Goal: Task Accomplishment & Management: Use online tool/utility

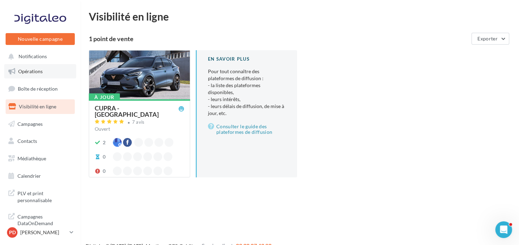
click at [38, 74] on span "Opérations" at bounding box center [30, 71] width 24 height 6
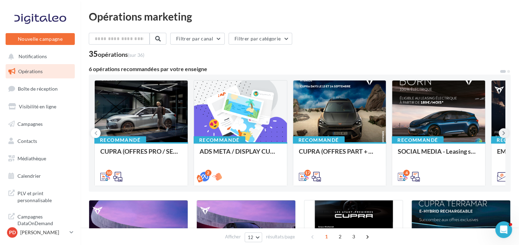
click at [504, 134] on icon at bounding box center [503, 133] width 3 height 7
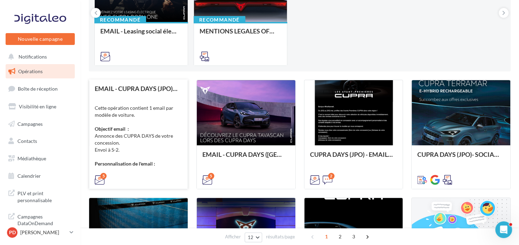
scroll to position [110, 0]
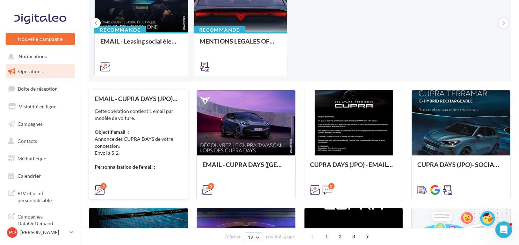
click at [160, 111] on div "Cette opération contient 1 email par modèle de voiture. Objectif email : Annonc…" at bounding box center [138, 139] width 87 height 63
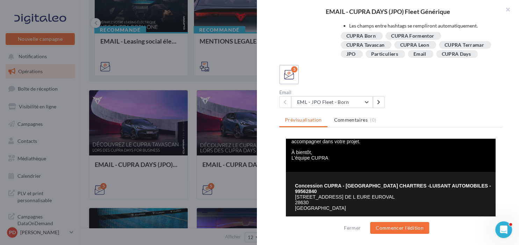
scroll to position [184, 0]
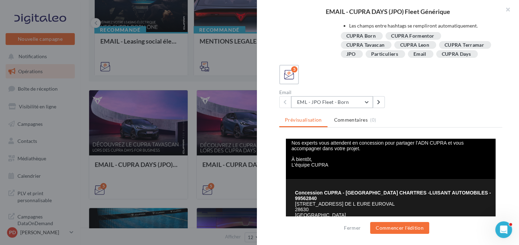
click at [339, 104] on button "EML - JPO Fleet - Born" at bounding box center [332, 102] width 82 height 12
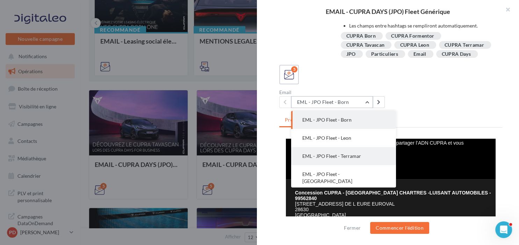
scroll to position [14, 0]
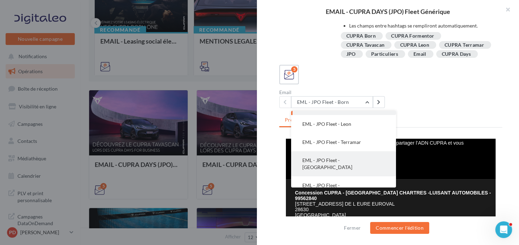
click at [336, 161] on span "EML - JPO Fleet - Formentor" at bounding box center [327, 163] width 50 height 13
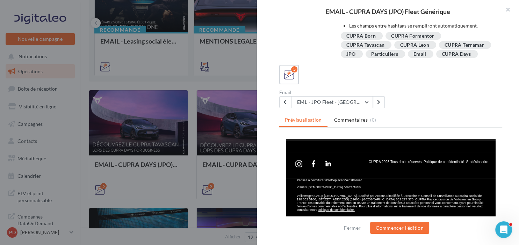
scroll to position [279, 0]
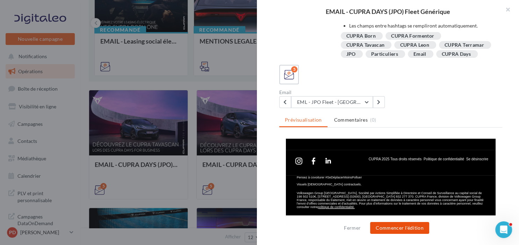
click at [407, 231] on button "Commencer l'édition" at bounding box center [399, 228] width 59 height 12
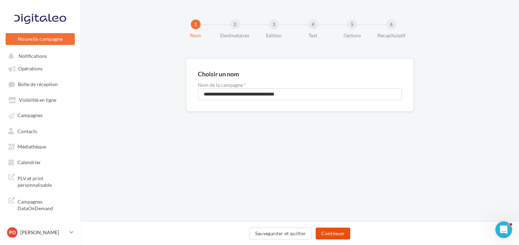
click at [337, 232] on button "Continuer" at bounding box center [332, 234] width 35 height 12
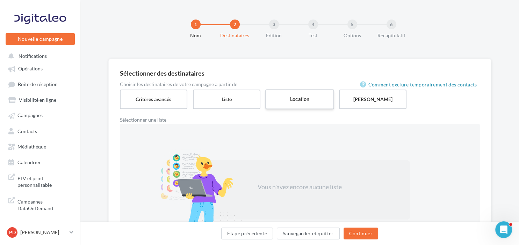
click at [304, 101] on label "Location" at bounding box center [299, 99] width 69 height 20
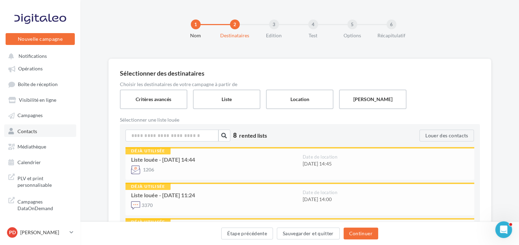
click at [31, 133] on span "Contacts" at bounding box center [27, 131] width 20 height 6
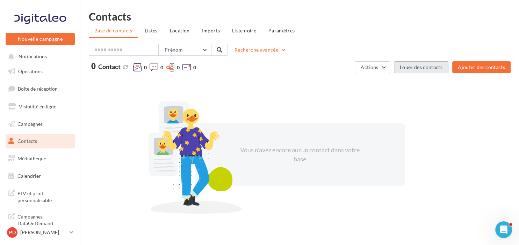
drag, startPoint x: 429, startPoint y: 69, endPoint x: 167, endPoint y: 69, distance: 261.9
click at [207, 96] on div "Prénom Prénom Nom Email Téléphone Fixe Mobile Recherche avancée 0 Contact 0 0 0…" at bounding box center [299, 137] width 421 height 187
click at [153, 31] on span "Listes" at bounding box center [151, 31] width 13 height 6
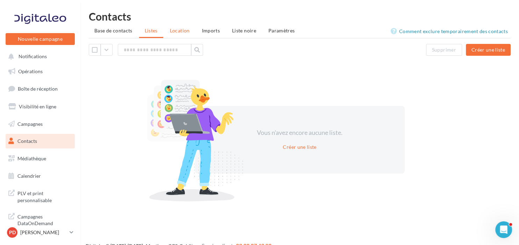
click at [181, 33] on span "Location" at bounding box center [180, 31] width 20 height 6
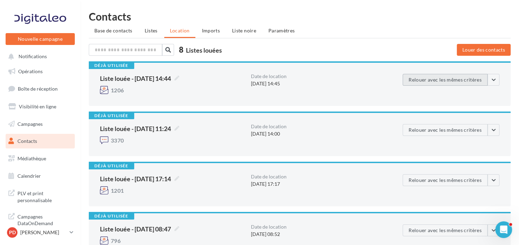
click at [457, 80] on button "Relouer avec les mêmes critères" at bounding box center [444, 80] width 85 height 12
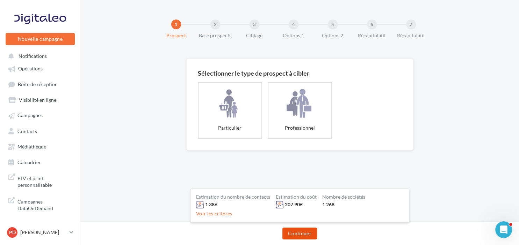
click at [291, 232] on button "Continuer" at bounding box center [299, 234] width 35 height 12
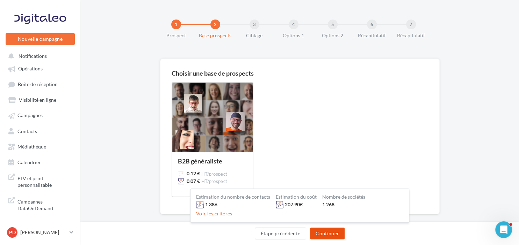
click at [326, 234] on button "Continuer" at bounding box center [327, 234] width 35 height 12
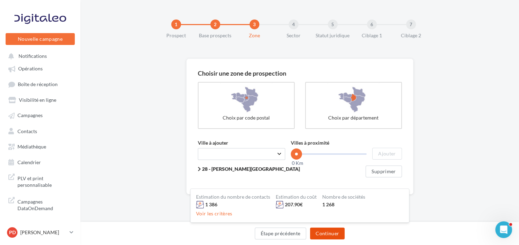
click at [327, 235] on button "Continuer" at bounding box center [327, 234] width 35 height 12
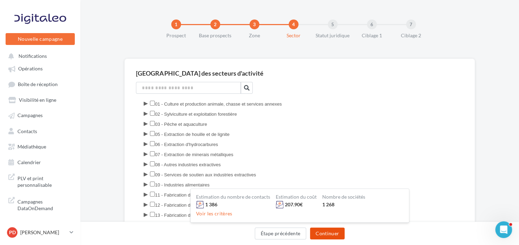
click at [329, 235] on button "Continuer" at bounding box center [327, 234] width 35 height 12
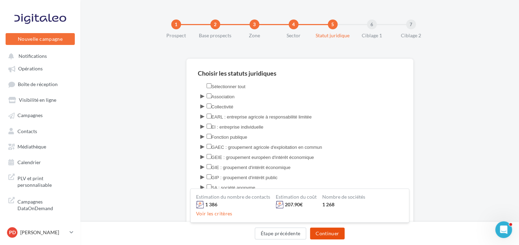
click at [329, 235] on button "Continuer" at bounding box center [327, 234] width 35 height 12
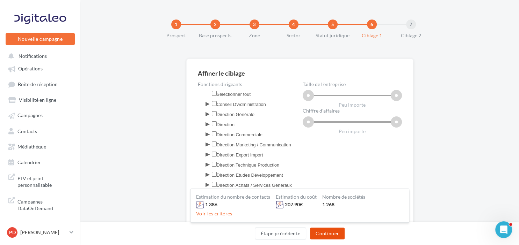
click at [330, 236] on button "Continuer" at bounding box center [327, 234] width 35 height 12
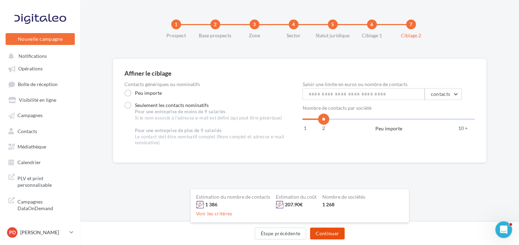
click at [331, 236] on button "Continuer" at bounding box center [327, 234] width 35 height 12
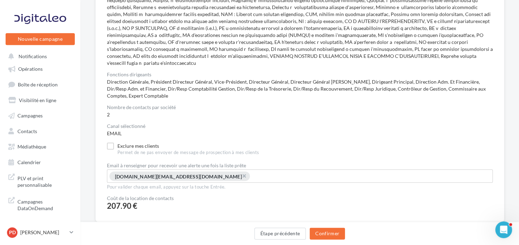
scroll to position [226, 0]
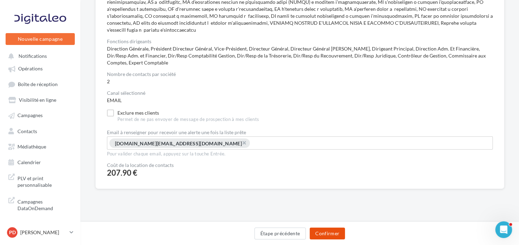
click at [327, 233] on button "Confirmer" at bounding box center [326, 234] width 35 height 12
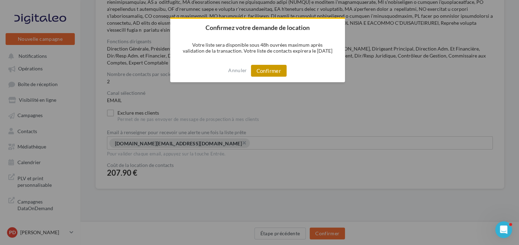
click at [280, 69] on button "Confirmer" at bounding box center [269, 71] width 36 height 12
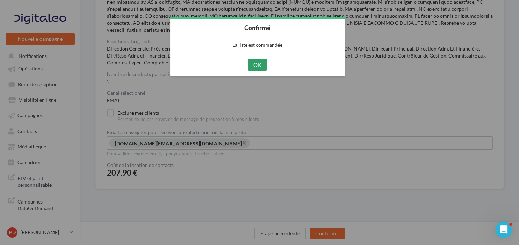
click at [257, 65] on button "OK" at bounding box center [257, 65] width 19 height 12
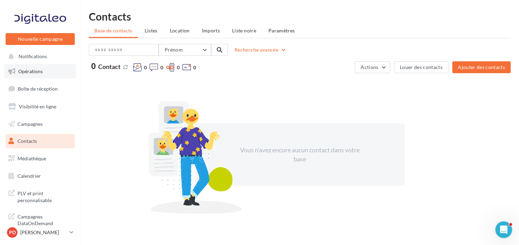
click at [44, 74] on link "Opérations" at bounding box center [40, 71] width 72 height 15
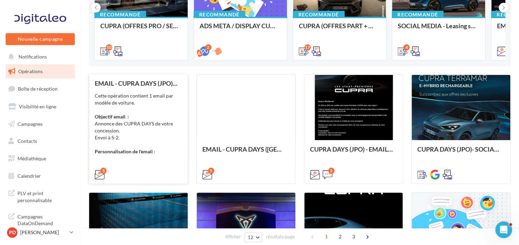
scroll to position [147, 0]
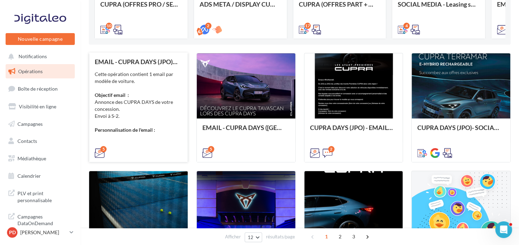
click at [143, 105] on div "Cette opération contient 1 email par modèle de voiture. Objectif email : Annonc…" at bounding box center [138, 102] width 87 height 63
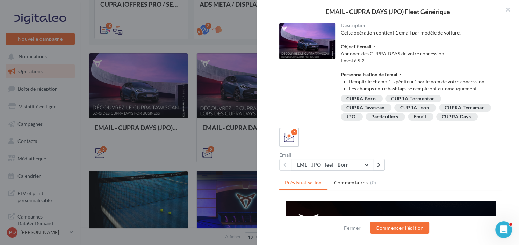
scroll to position [0, 0]
click at [235, 150] on div at bounding box center [259, 122] width 519 height 245
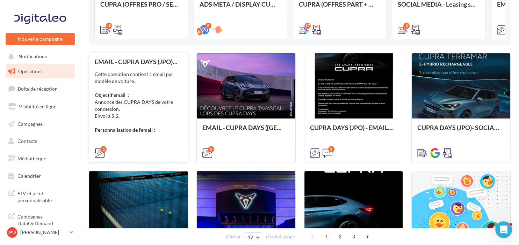
click at [143, 103] on div "Cette opération contient 1 email par modèle de voiture. Objectif email : Annonc…" at bounding box center [138, 102] width 87 height 63
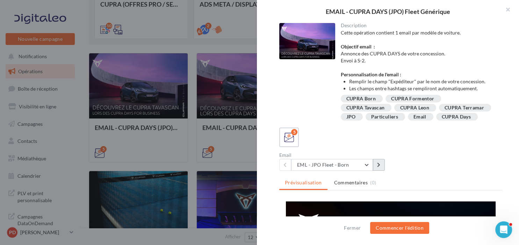
scroll to position [63, 0]
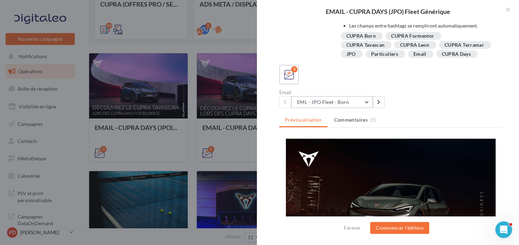
click at [360, 102] on button "EML - JPO Fleet - Born" at bounding box center [332, 102] width 82 height 12
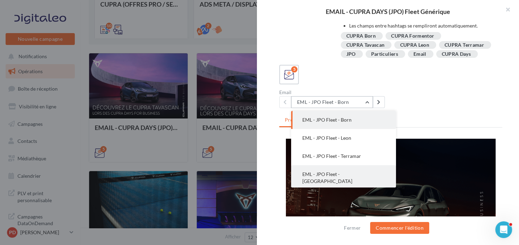
scroll to position [14, 0]
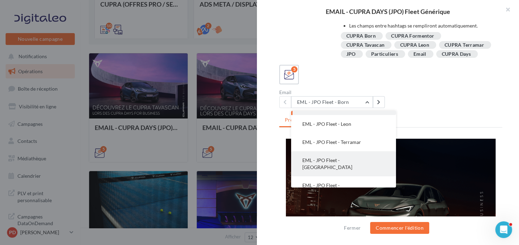
click at [344, 160] on span "EML - JPO Fleet - Formentor" at bounding box center [327, 163] width 50 height 13
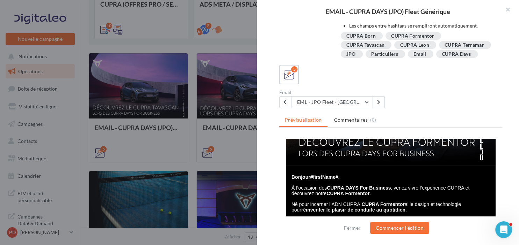
scroll to position [110, 0]
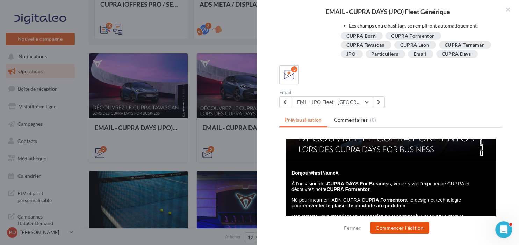
click at [391, 231] on button "Commencer l'édition" at bounding box center [399, 228] width 59 height 12
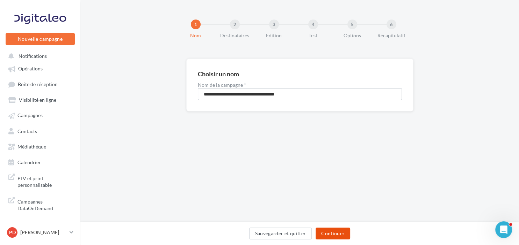
click at [334, 231] on button "Continuer" at bounding box center [332, 234] width 35 height 12
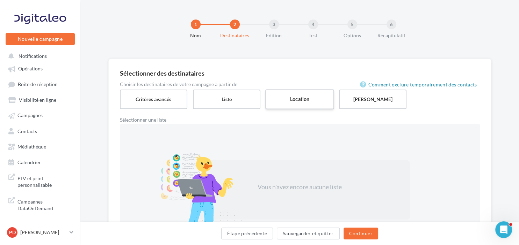
click at [319, 100] on label "Location" at bounding box center [299, 99] width 69 height 20
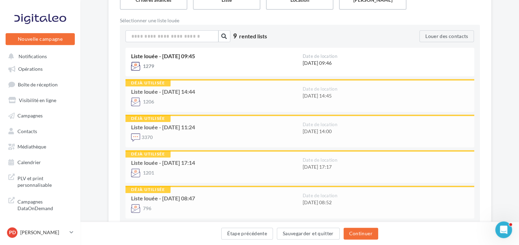
scroll to position [110, 0]
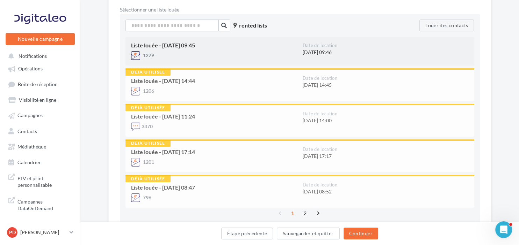
click at [195, 47] on div "Liste louée - [DATE] 09:45" at bounding box center [214, 46] width 166 height 6
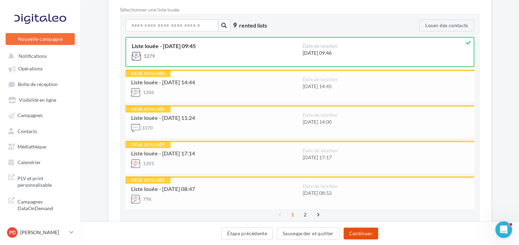
click at [360, 237] on button "Continuer" at bounding box center [360, 234] width 35 height 12
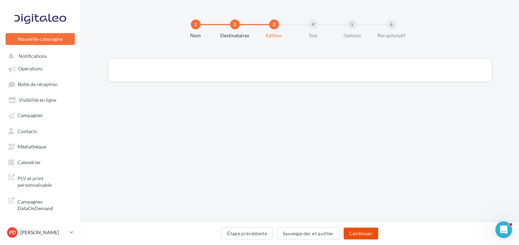
click at [361, 236] on button "Continuer" at bounding box center [360, 234] width 35 height 12
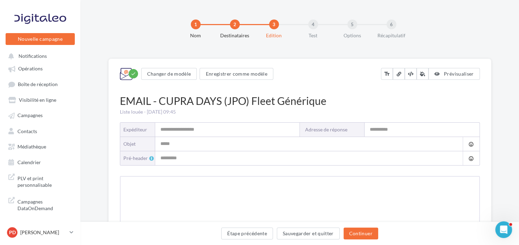
type input "**********"
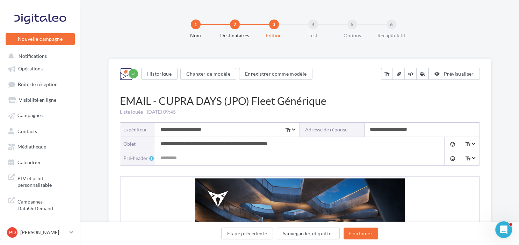
drag, startPoint x: 254, startPoint y: 124, endPoint x: 128, endPoint y: 123, distance: 125.4
click at [155, 123] on input "**********" at bounding box center [227, 130] width 144 height 14
type input "**********"
click at [159, 143] on input "**********" at bounding box center [292, 144] width 275 height 14
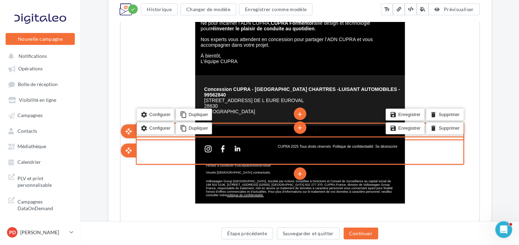
scroll to position [332, 0]
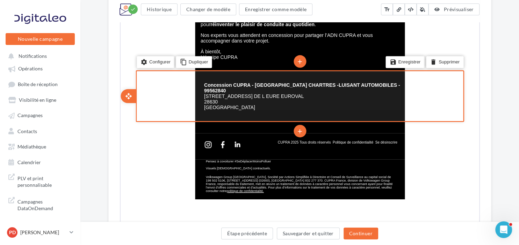
type input "**********"
click at [233, 109] on p "CHARTRES" at bounding box center [301, 107] width 197 height 6
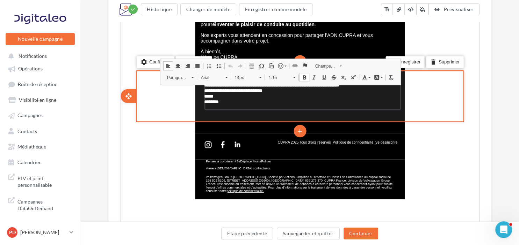
click at [239, 104] on p "********" at bounding box center [301, 101] width 197 height 6
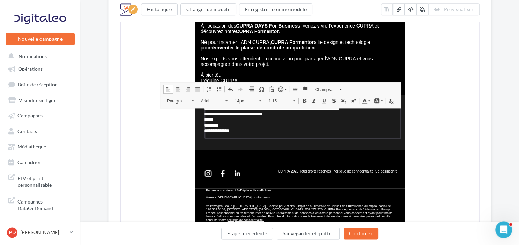
scroll to position [314, 0]
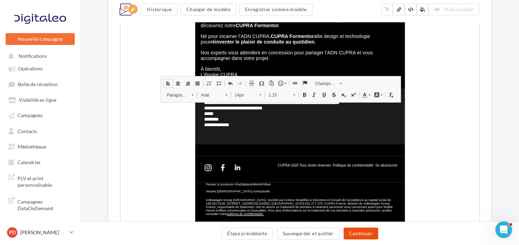
click at [362, 235] on button "Continuer" at bounding box center [360, 234] width 35 height 12
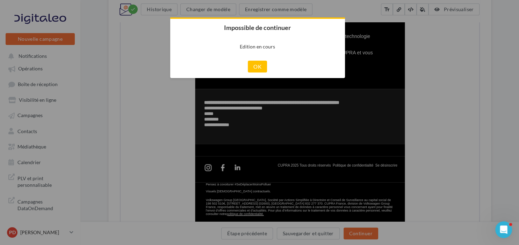
click at [259, 60] on div "Cancel OK" at bounding box center [257, 66] width 175 height 23
click at [264, 73] on div "Cancel OK" at bounding box center [257, 66] width 175 height 23
click at [256, 65] on button "OK" at bounding box center [257, 67] width 19 height 12
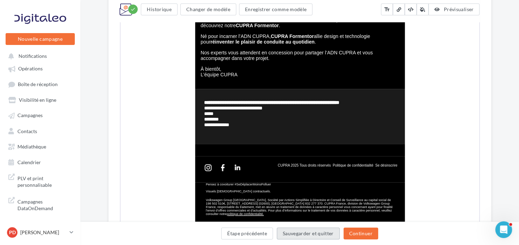
click at [319, 232] on button "Sauvegarder et quitter" at bounding box center [308, 234] width 63 height 12
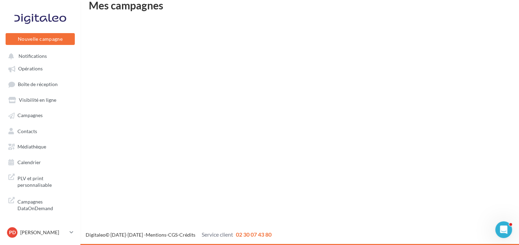
scroll to position [11, 0]
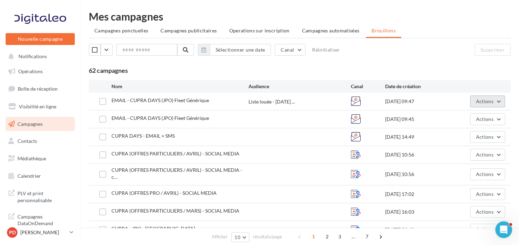
click at [504, 98] on button "Actions" at bounding box center [487, 102] width 35 height 12
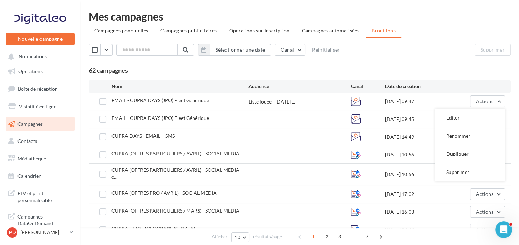
click at [173, 97] on div "EMAIL - CUPRA DAYS (JPO) Fleet Générique" at bounding box center [159, 100] width 97 height 7
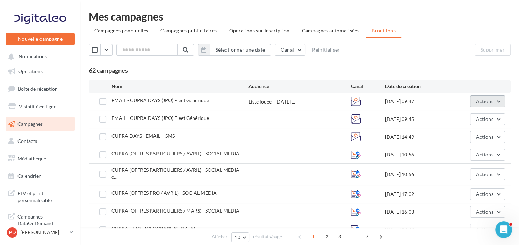
click at [497, 97] on button "Actions" at bounding box center [487, 102] width 35 height 12
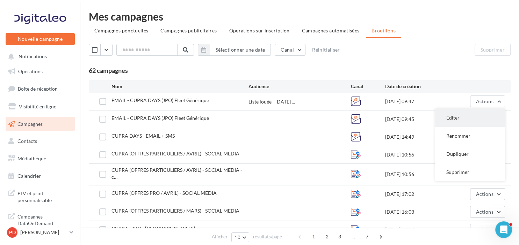
click at [457, 121] on button "Editer" at bounding box center [470, 118] width 70 height 18
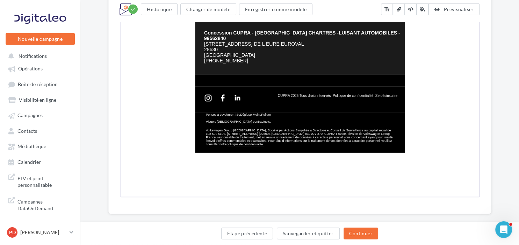
scroll to position [394, 0]
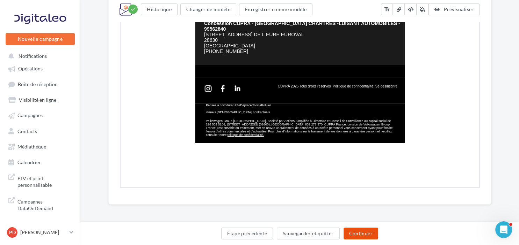
click at [361, 238] on button "Continuer" at bounding box center [360, 234] width 35 height 12
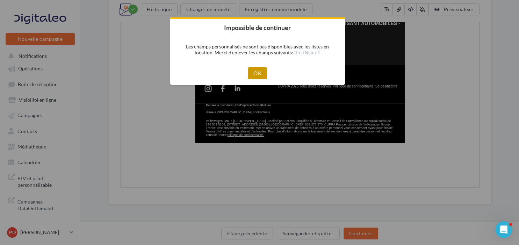
click at [261, 71] on button "OK" at bounding box center [257, 73] width 19 height 12
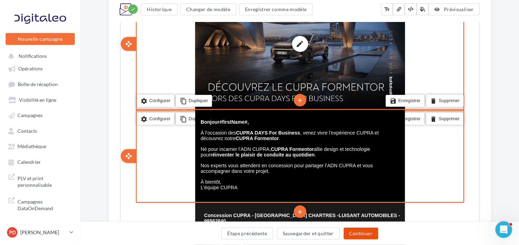
scroll to position [172, 0]
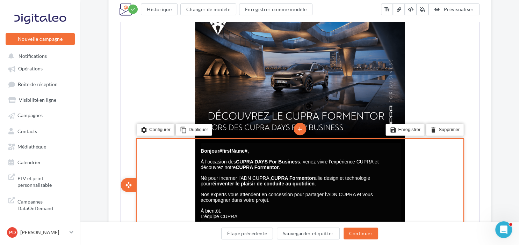
click at [248, 148] on strong "#firstName#," at bounding box center [232, 150] width 29 height 6
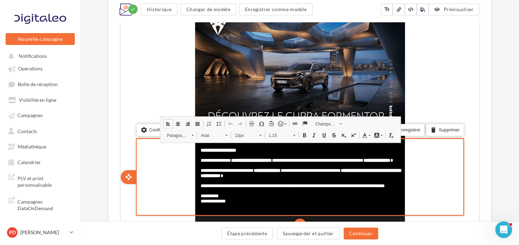
click at [235, 149] on strong "**********" at bounding box center [224, 149] width 21 height 5
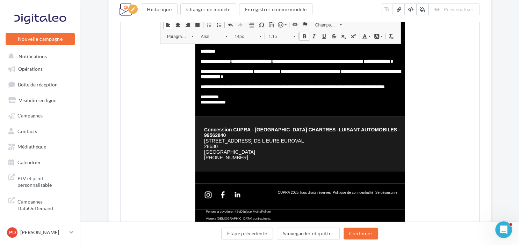
scroll to position [283, 0]
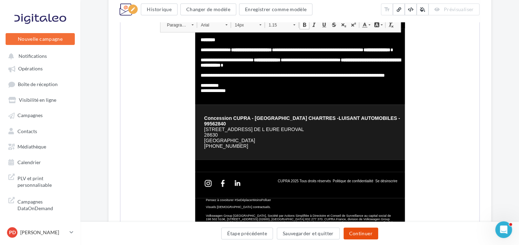
click at [358, 231] on button "Continuer" at bounding box center [360, 234] width 35 height 12
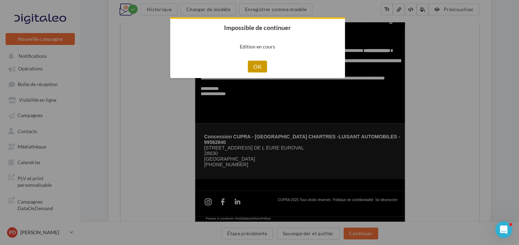
click at [255, 68] on button "OK" at bounding box center [257, 67] width 19 height 12
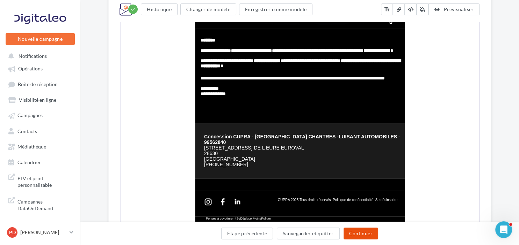
click at [364, 233] on button "Continuer" at bounding box center [360, 234] width 35 height 12
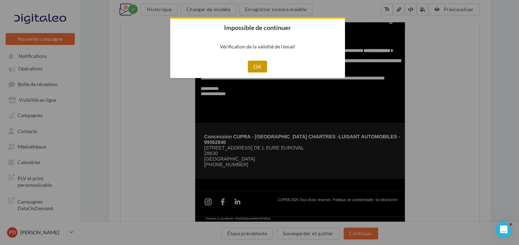
click at [256, 68] on button "OK" at bounding box center [257, 67] width 19 height 12
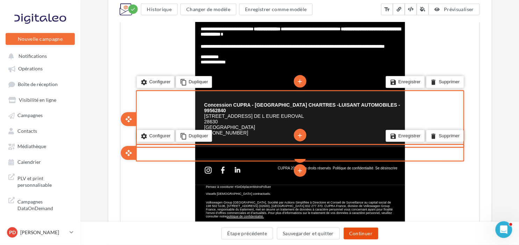
scroll to position [320, 0]
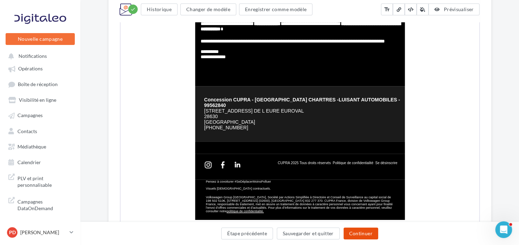
click at [362, 235] on button "Continuer" at bounding box center [360, 234] width 35 height 12
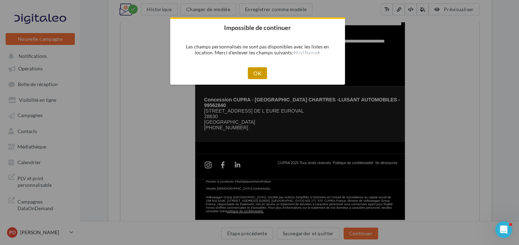
click at [255, 75] on button "OK" at bounding box center [257, 73] width 19 height 12
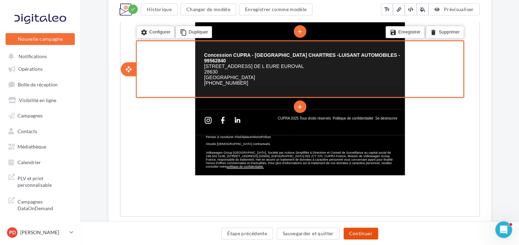
scroll to position [394, 0]
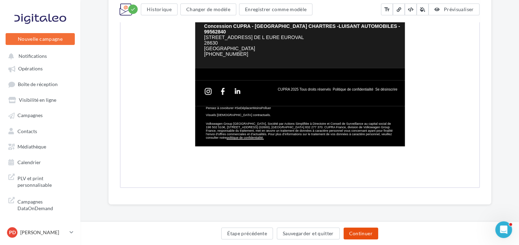
click at [359, 235] on button "Continuer" at bounding box center [360, 234] width 35 height 12
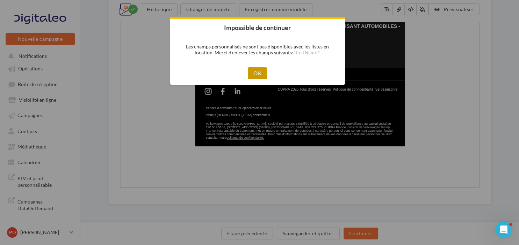
click at [251, 73] on button "OK" at bounding box center [257, 73] width 19 height 12
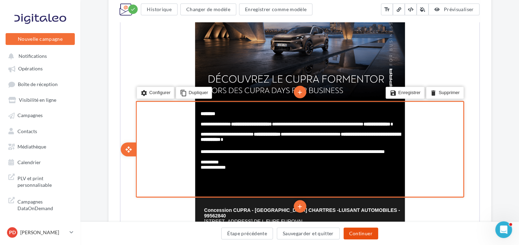
scroll to position [246, 0]
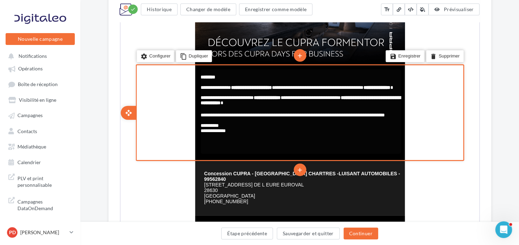
click at [241, 138] on p at bounding box center [299, 135] width 200 height 5
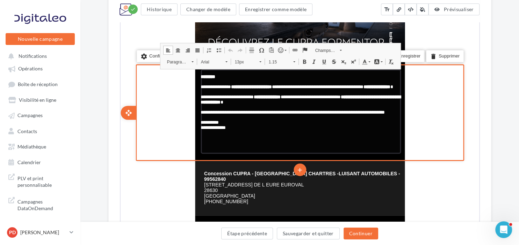
click at [242, 130] on p "**********" at bounding box center [299, 127] width 200 height 5
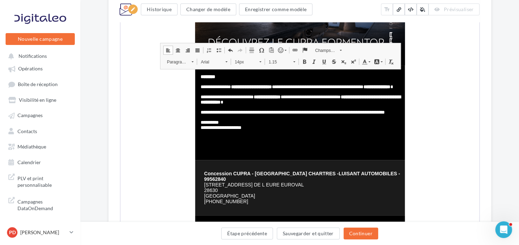
click at [506, 119] on div "**********" at bounding box center [299, 94] width 438 height 562
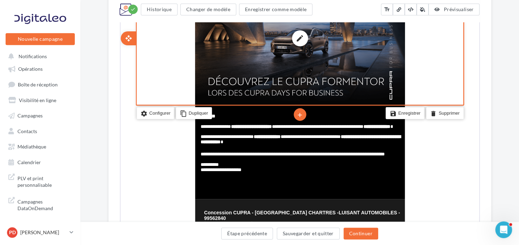
scroll to position [209, 0]
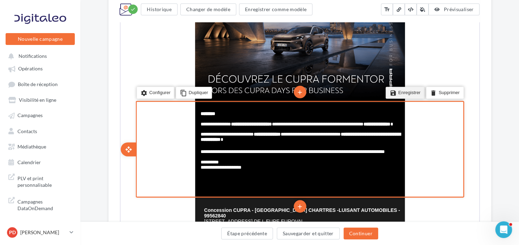
click at [416, 93] on li "save Enregistrer" at bounding box center [403, 92] width 39 height 12
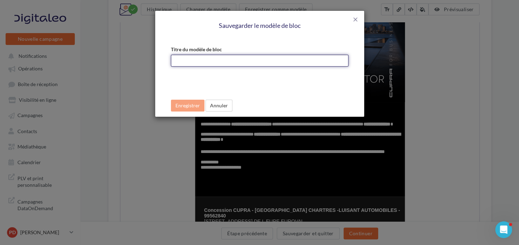
click at [242, 58] on input "Titre du modèle de bloc" at bounding box center [259, 61] width 177 height 12
type input "**********"
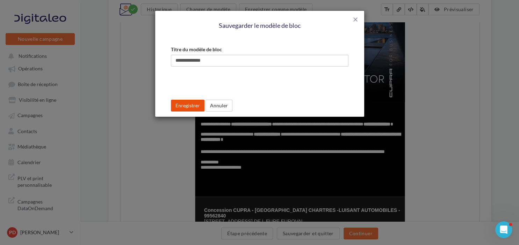
click at [181, 107] on button "Enregistrer" at bounding box center [188, 106] width 34 height 12
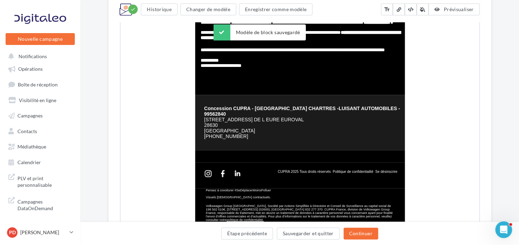
scroll to position [320, 0]
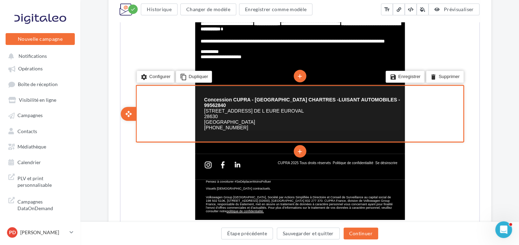
click at [307, 98] on strong "Concession CUPRA - FONTENAY SUR EURE CHARTRES -LUISANT AUTOMOBILES - 99562840" at bounding box center [301, 101] width 196 height 11
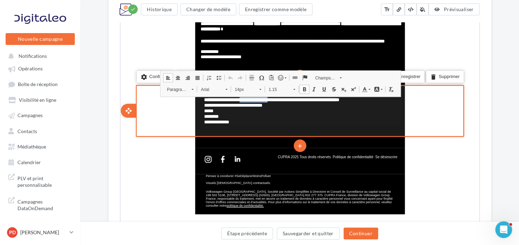
drag, startPoint x: 307, startPoint y: 98, endPoint x: 257, endPoint y: 99, distance: 49.6
click at [257, 99] on strong "**********" at bounding box center [270, 99] width 135 height 5
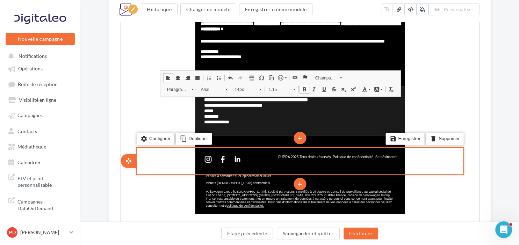
click at [444, 168] on div "settings Configurer content_copy Dupliquer add add save Enregistrer delete Supp…" at bounding box center [298, 160] width 328 height 29
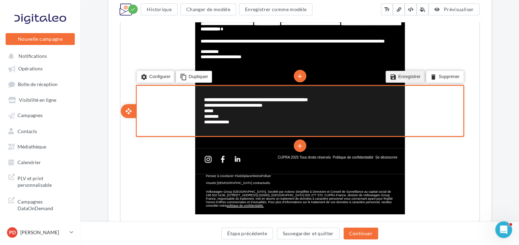
click at [409, 81] on li "save Enregistrer" at bounding box center [403, 76] width 39 height 12
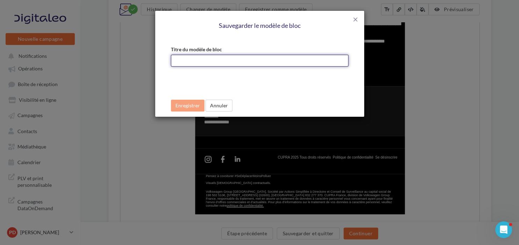
click at [205, 65] on input "Titre du modèle de bloc" at bounding box center [259, 61] width 177 height 12
type input "*******"
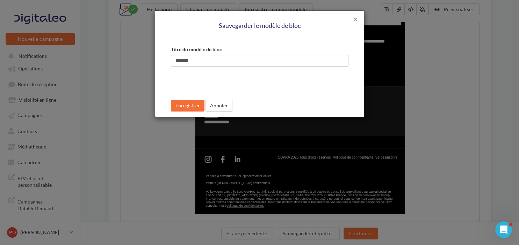
click at [183, 100] on div "Enregistrer Annuler" at bounding box center [259, 100] width 177 height 22
click at [183, 108] on button "Enregistrer" at bounding box center [188, 106] width 34 height 12
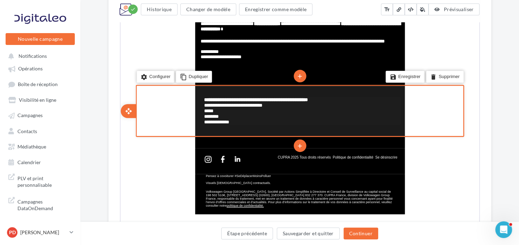
click at [220, 109] on p "**********" at bounding box center [301, 104] width 197 height 17
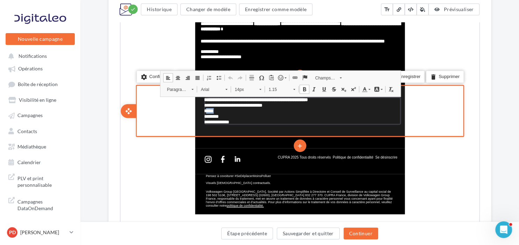
drag, startPoint x: 222, startPoint y: 108, endPoint x: 205, endPoint y: 112, distance: 17.6
click at [205, 112] on p "**********" at bounding box center [301, 104] width 197 height 17
click at [203, 112] on td "**********" at bounding box center [301, 110] width 197 height 29
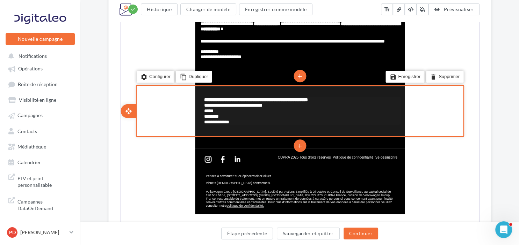
click at [204, 108] on p "**********" at bounding box center [301, 104] width 197 height 17
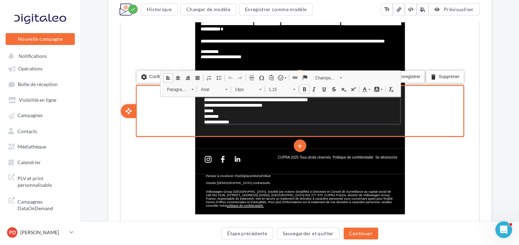
click at [205, 109] on span "**********" at bounding box center [255, 105] width 104 height 16
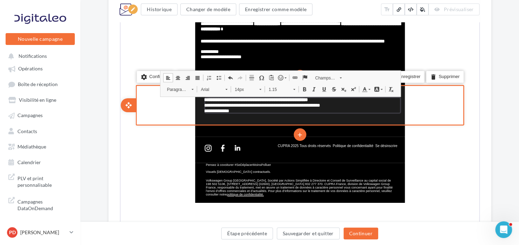
click at [319, 107] on span "**********" at bounding box center [294, 104] width 47 height 5
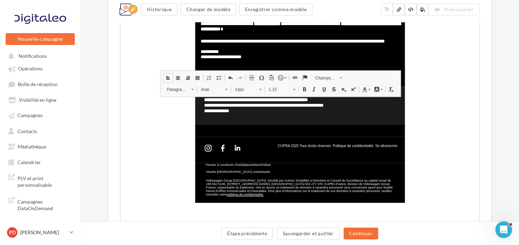
click at [489, 128] on div "**********" at bounding box center [299, 6] width 383 height 534
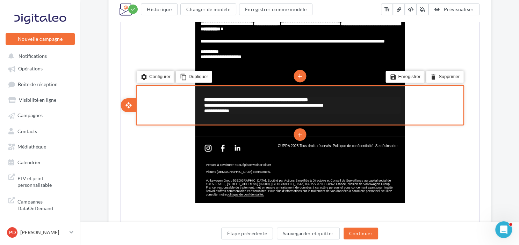
click at [253, 99] on strong "**********" at bounding box center [255, 99] width 104 height 5
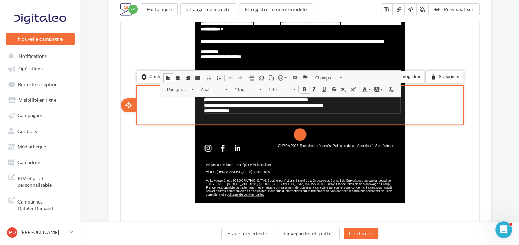
click at [254, 99] on strong "**********" at bounding box center [255, 99] width 104 height 5
drag, startPoint x: 232, startPoint y: 98, endPoint x: 201, endPoint y: 100, distance: 30.8
click at [201, 100] on td "**********" at bounding box center [301, 105] width 204 height 24
click at [410, 75] on li "save Enregistrer" at bounding box center [403, 76] width 39 height 12
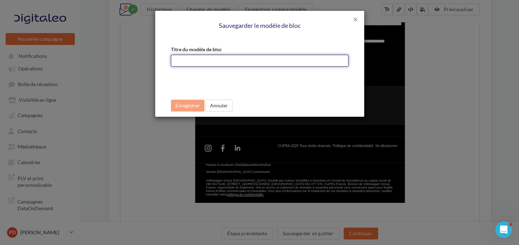
click at [205, 60] on input "Titre du modèle de bloc" at bounding box center [259, 61] width 177 height 12
type input "*******"
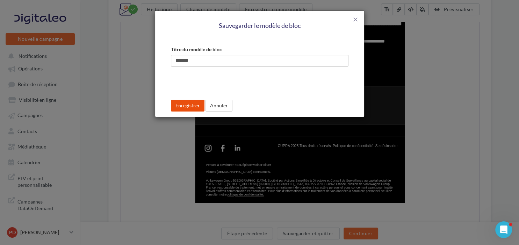
click at [188, 102] on button "Enregistrer" at bounding box center [188, 106] width 34 height 12
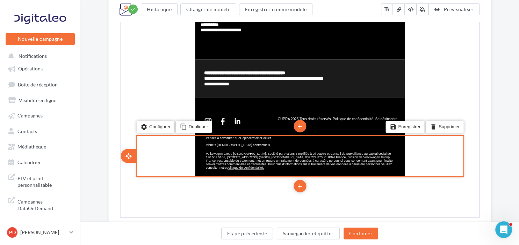
scroll to position [357, 0]
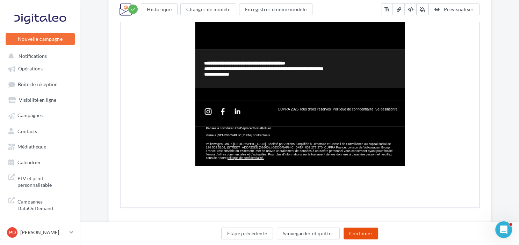
click at [359, 236] on button "Continuer" at bounding box center [360, 234] width 35 height 12
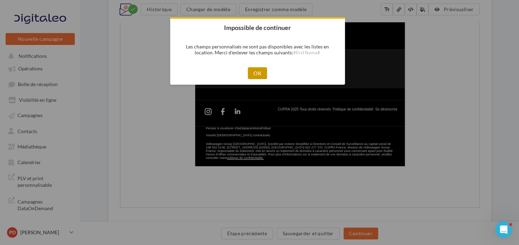
click at [261, 72] on button "OK" at bounding box center [257, 73] width 19 height 12
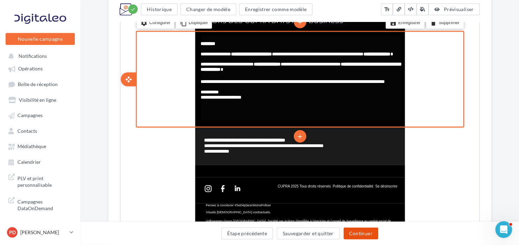
scroll to position [283, 0]
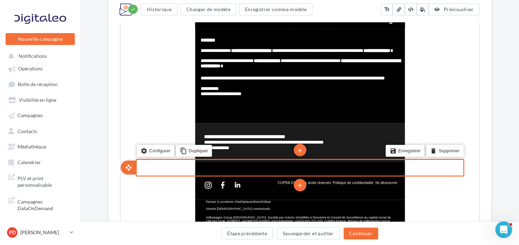
click at [268, 165] on p at bounding box center [298, 166] width 203 height 5
click at [270, 168] on p at bounding box center [298, 166] width 203 height 5
click at [295, 169] on p at bounding box center [298, 166] width 203 height 5
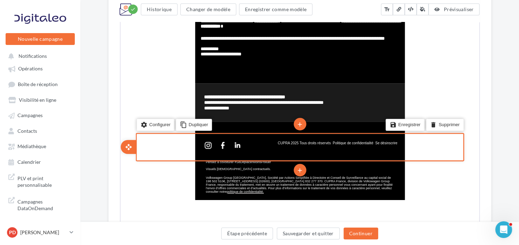
scroll to position [357, 0]
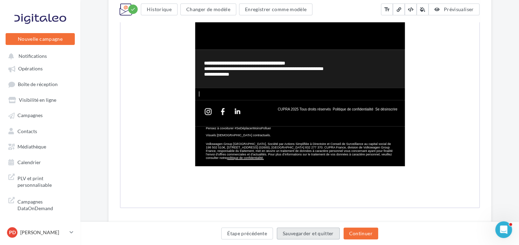
click at [322, 237] on button "Sauvegarder et quitter" at bounding box center [308, 234] width 63 height 12
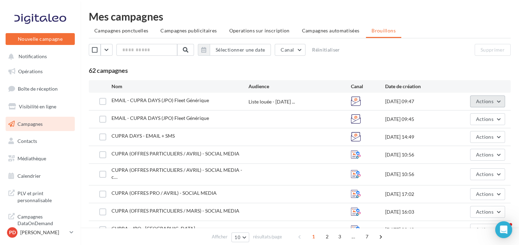
click at [495, 100] on button "Actions" at bounding box center [487, 102] width 35 height 12
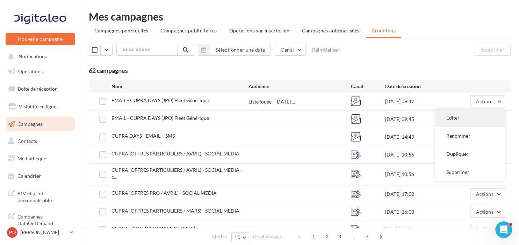
click at [447, 115] on button "Editer" at bounding box center [470, 118] width 70 height 18
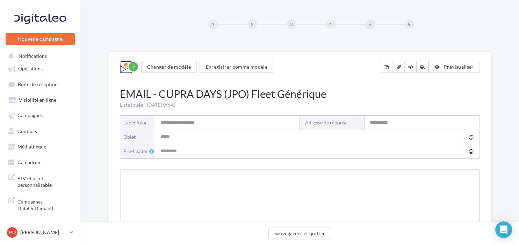
type input "**********"
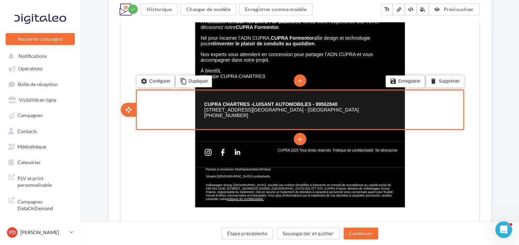
scroll to position [377, 0]
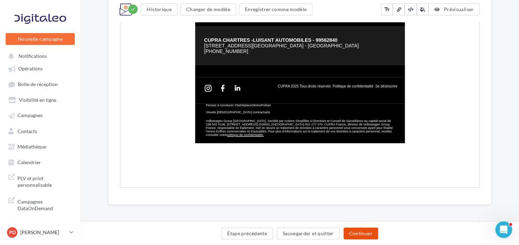
click at [365, 235] on button "Continuer" at bounding box center [360, 234] width 35 height 12
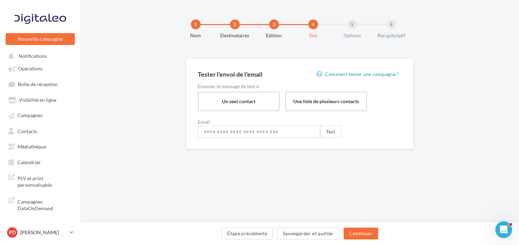
type input "**********"
click at [358, 234] on button "Continuer" at bounding box center [360, 234] width 35 height 12
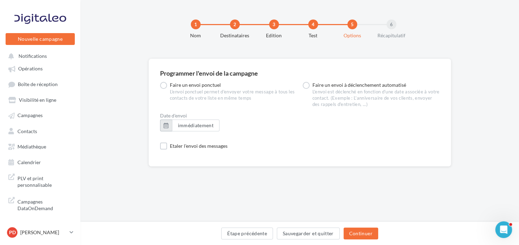
click at [165, 125] on button "button" at bounding box center [166, 126] width 12 height 12
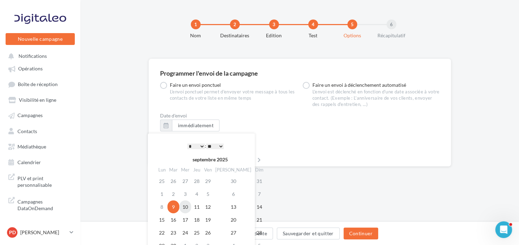
click at [187, 206] on td "10" at bounding box center [185, 207] width 12 height 13
click at [187, 144] on select "* * * * * * * * * * ** ** ** ** ** ** ** ** ** ** ** ** ** **" at bounding box center [195, 147] width 17 height 6
click at [206, 144] on select "** ** ** ** ** **" at bounding box center [214, 147] width 17 height 6
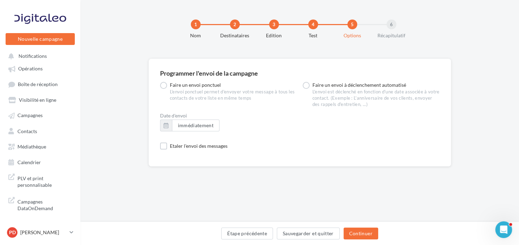
click at [289, 142] on div "Date d'envoi immédiatement Etaler l'envoi des messages Envoyer par lot de messa…" at bounding box center [299, 131] width 279 height 36
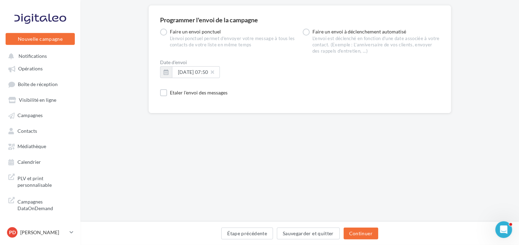
scroll to position [67, 0]
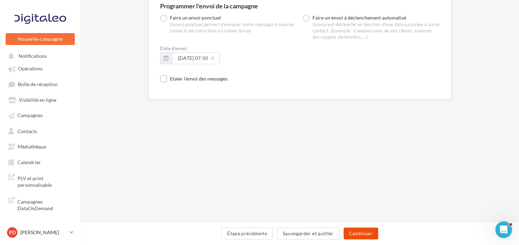
click at [357, 234] on button "Continuer" at bounding box center [360, 234] width 35 height 12
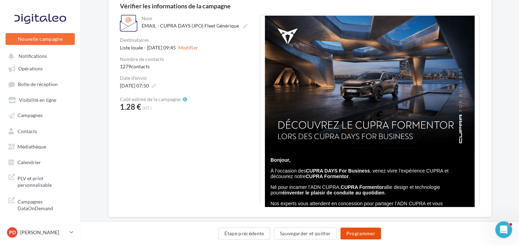
click at [360, 235] on button "Programmer" at bounding box center [360, 234] width 41 height 12
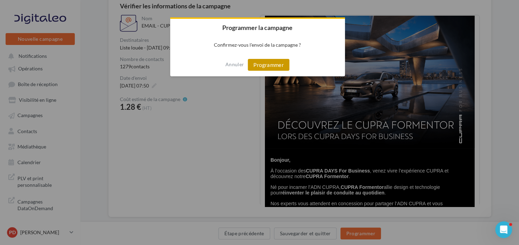
click at [268, 67] on button "Programmer" at bounding box center [269, 65] width 42 height 12
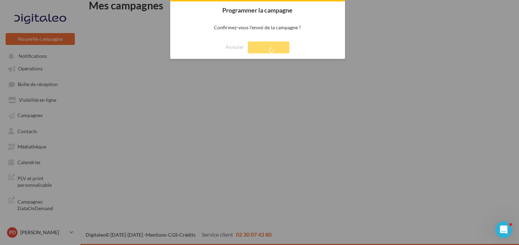
scroll to position [11, 0]
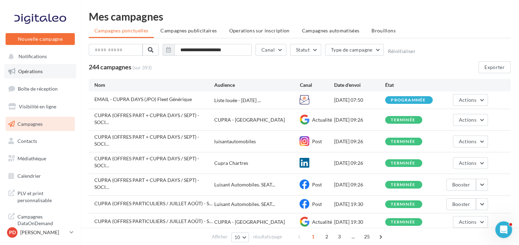
click at [19, 73] on span "Opérations" at bounding box center [30, 71] width 24 height 6
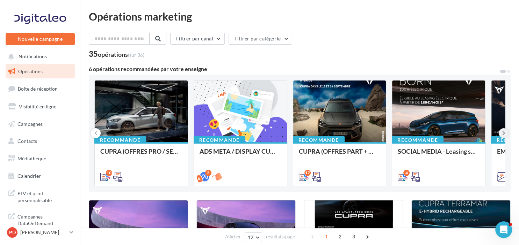
click at [504, 133] on icon at bounding box center [503, 133] width 3 height 7
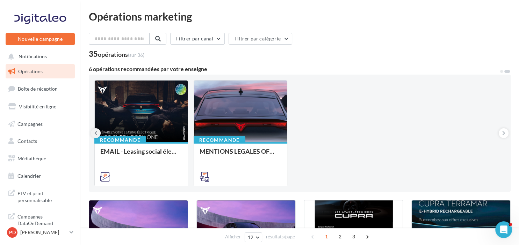
click at [96, 133] on icon at bounding box center [95, 133] width 3 height 7
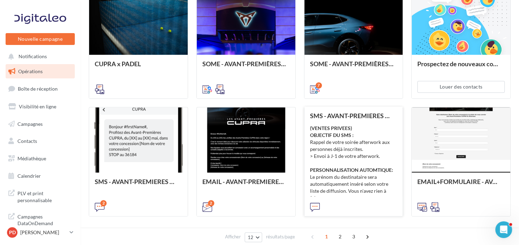
scroll to position [359, 0]
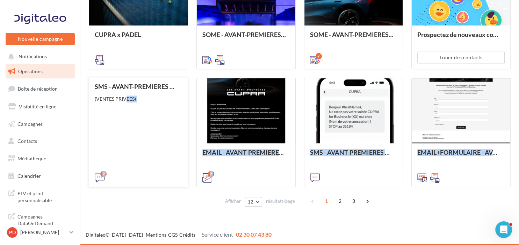
drag, startPoint x: 126, startPoint y: 133, endPoint x: 146, endPoint y: 199, distance: 68.8
click at [146, 181] on div "SMS - AVANT-PREMIERES CUPRA PART (VENTES PRIVEES) (VENTES PRIVEES)" at bounding box center [138, 132] width 87 height 98
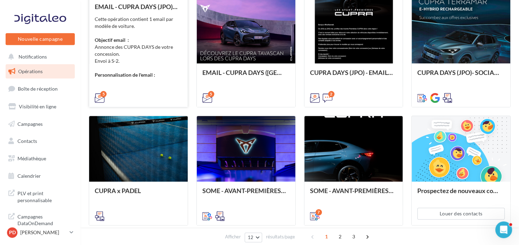
scroll to position [101, 0]
